Goal: Find specific fact: Find specific fact

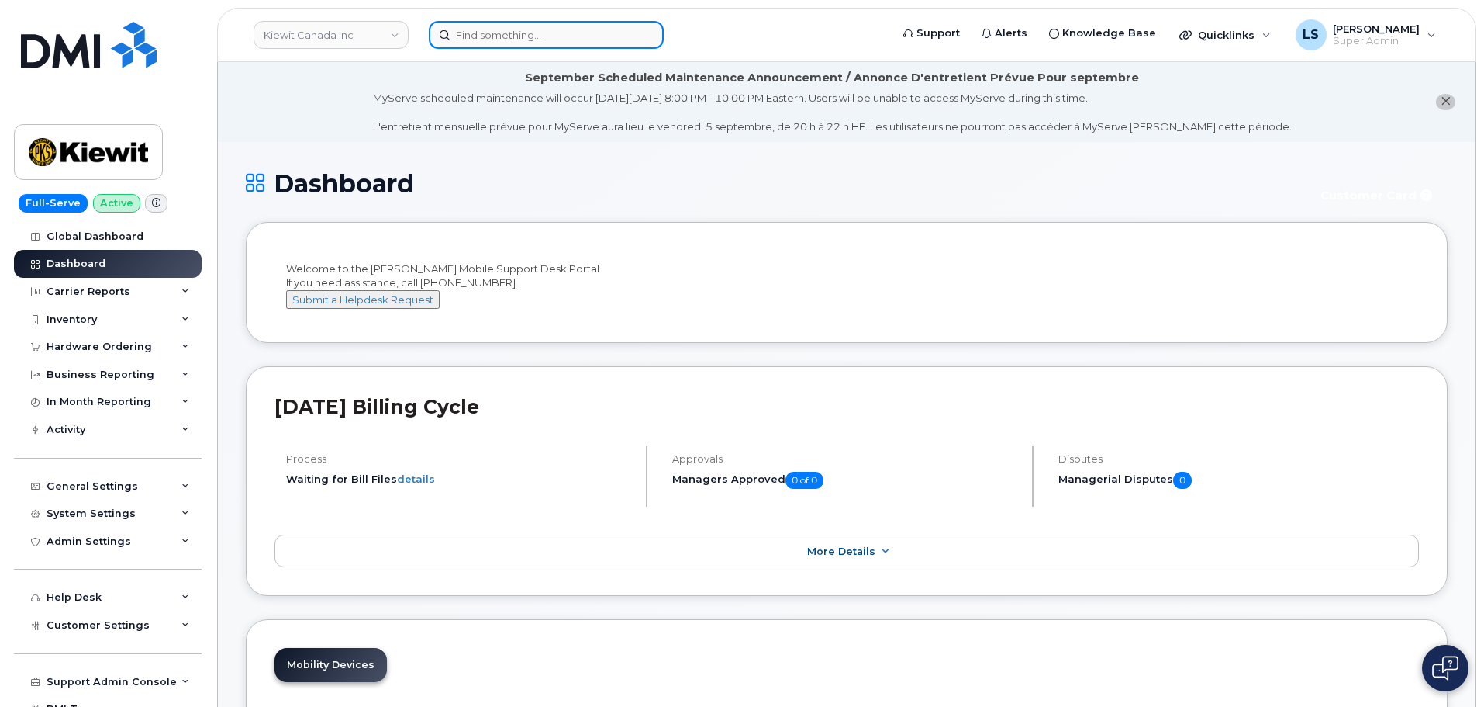
click at [592, 28] on input at bounding box center [546, 35] width 235 height 28
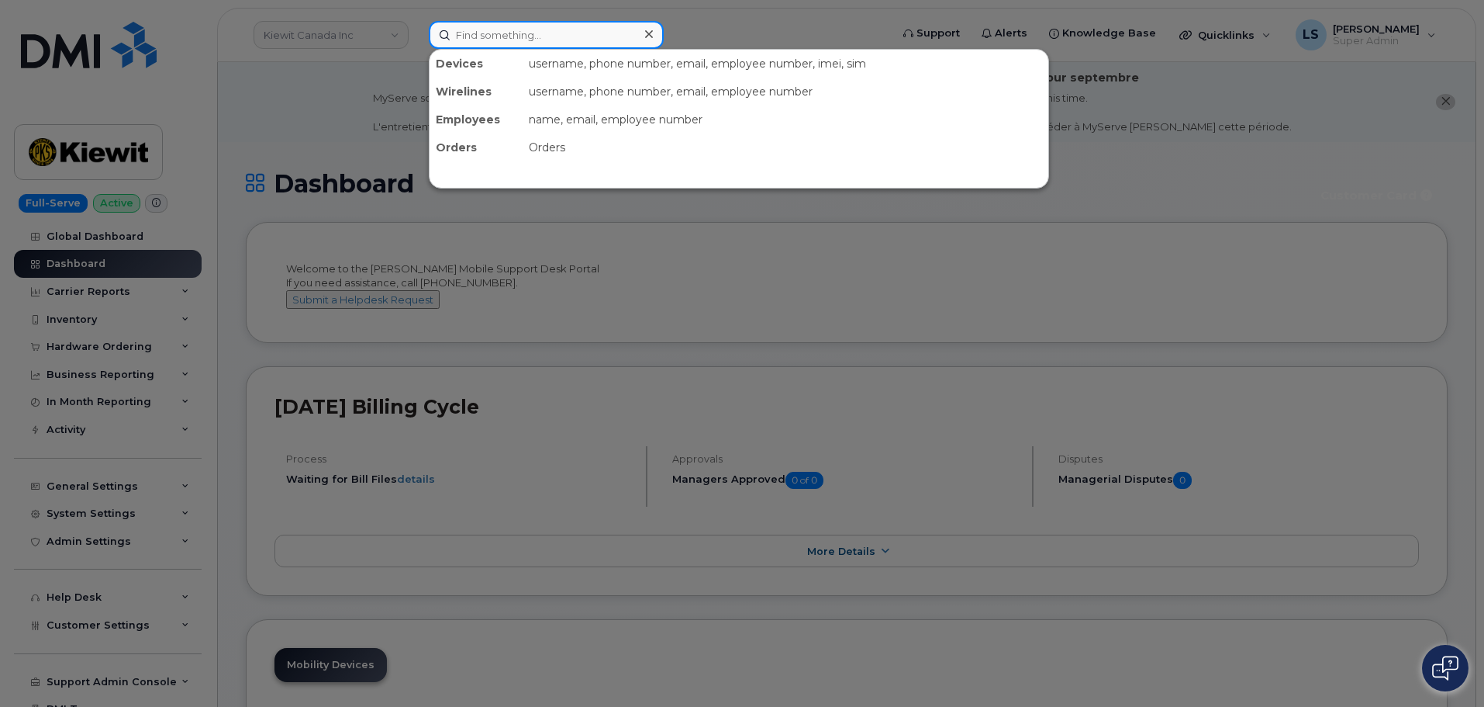
paste input "4167218490"
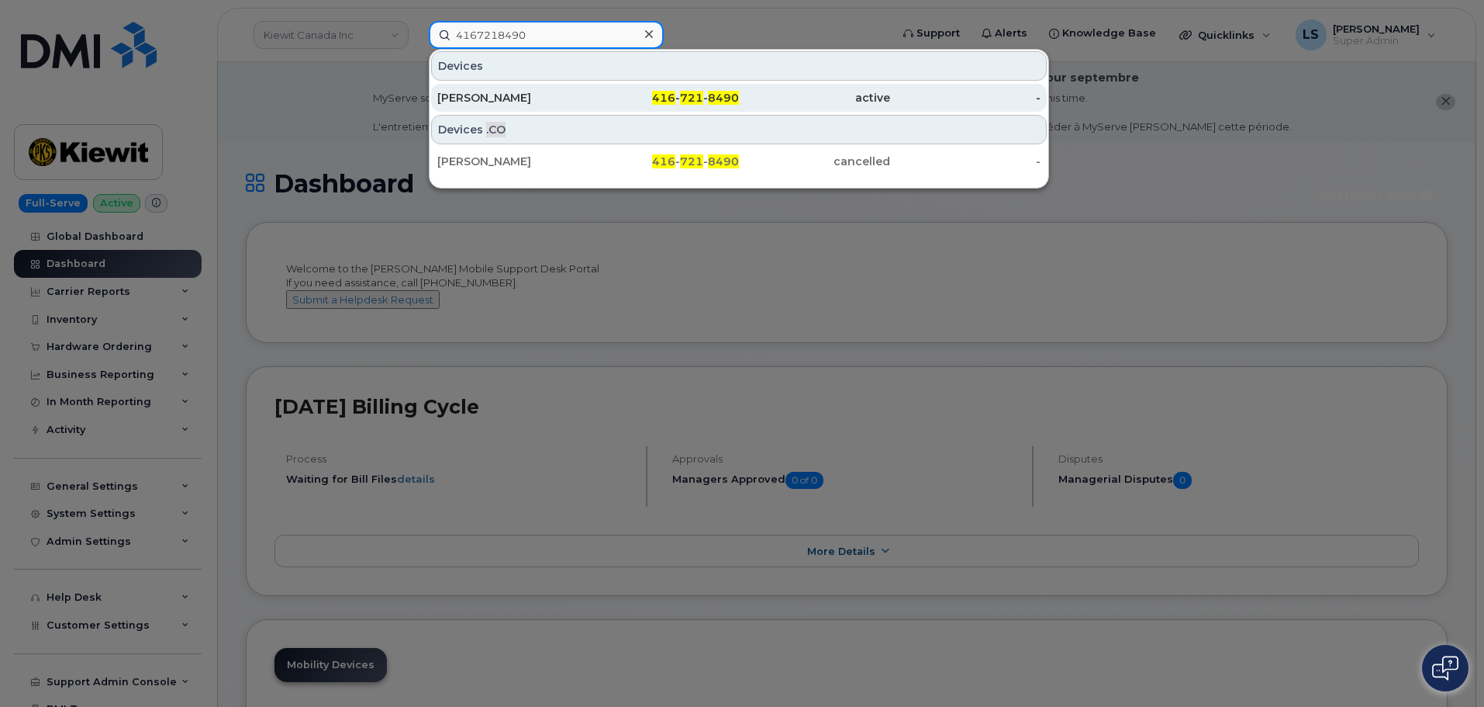
type input "4167218490"
drag, startPoint x: 577, startPoint y: 93, endPoint x: 582, endPoint y: 100, distance: 8.8
click at [575, 93] on div "[PERSON_NAME]" at bounding box center [512, 98] width 151 height 16
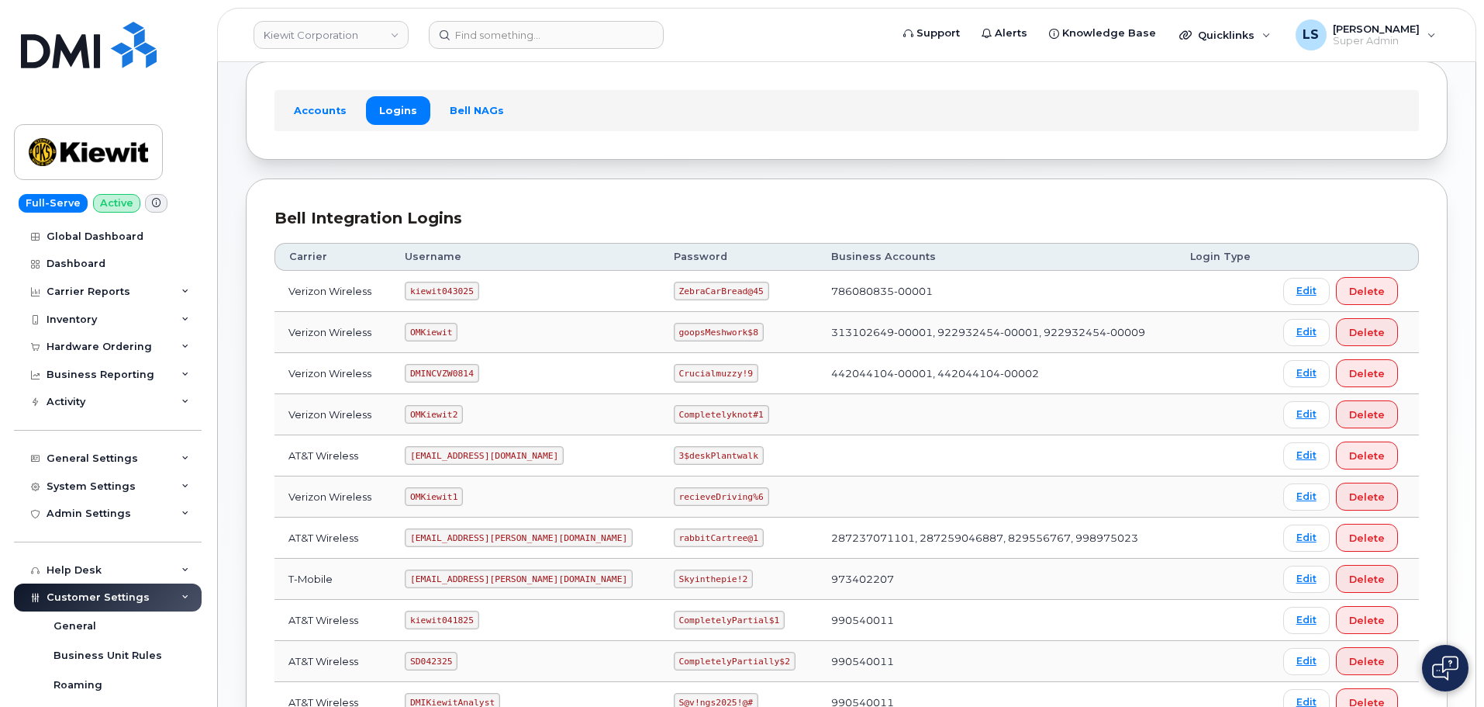
scroll to position [155, 0]
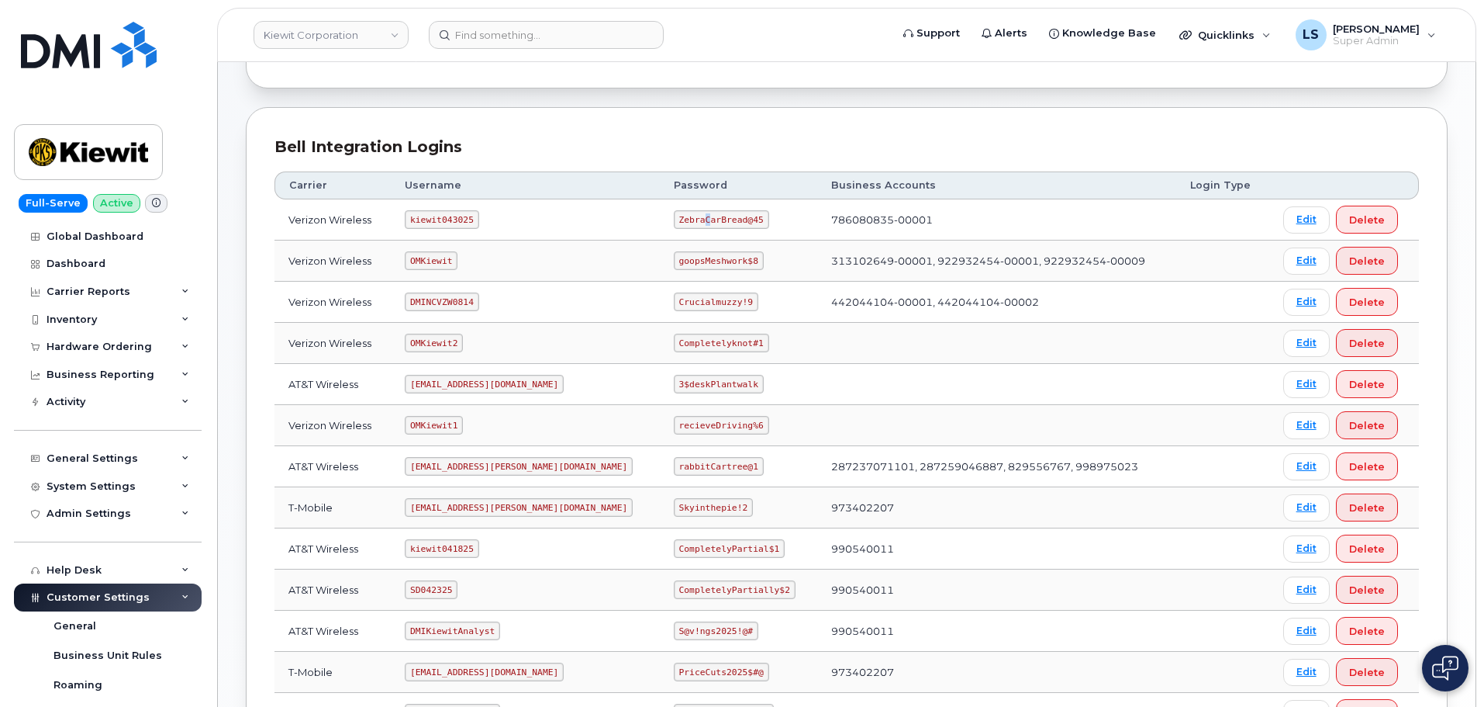
click at [674, 218] on code "ZebraCarBread@45" at bounding box center [721, 219] width 95 height 19
click at [674, 219] on code "ZebraCarBread@45" at bounding box center [721, 219] width 95 height 19
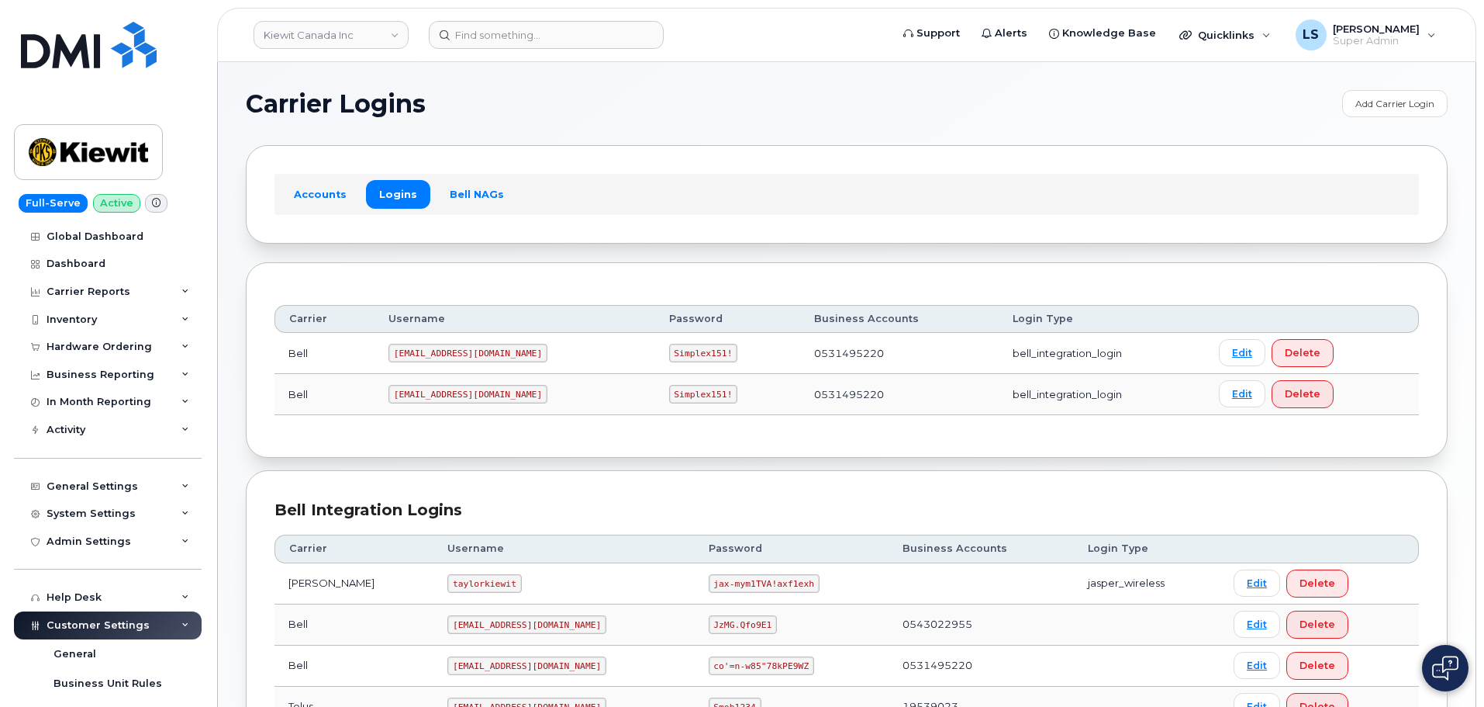
click at [669, 351] on code "Simplex151!" at bounding box center [703, 353] width 69 height 19
copy code "Simplex151!"
